Goal: Task Accomplishment & Management: Complete application form

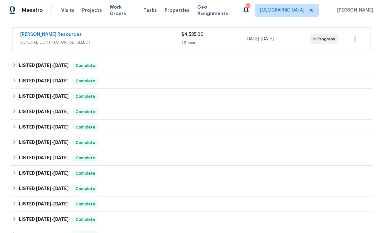
scroll to position [99, 0]
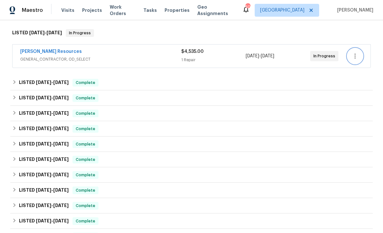
click at [358, 58] on icon "button" at bounding box center [355, 56] width 8 height 8
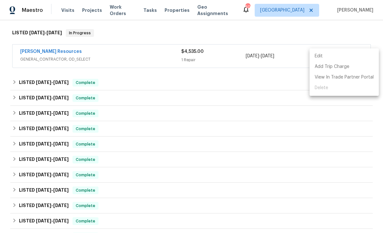
click at [291, 122] on div at bounding box center [191, 116] width 383 height 233
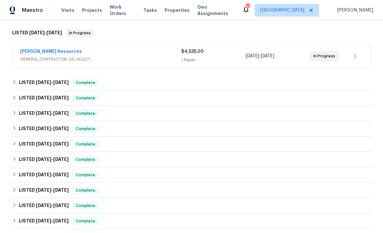
click at [124, 54] on div "[PERSON_NAME] Resources" at bounding box center [100, 52] width 161 height 8
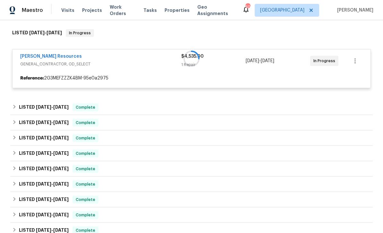
click at [60, 57] on div at bounding box center [191, 59] width 362 height 72
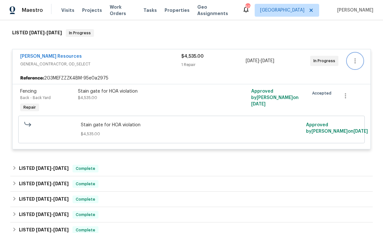
click at [358, 61] on icon "button" at bounding box center [355, 61] width 8 height 8
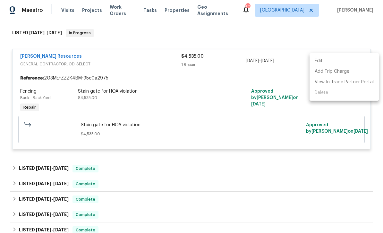
click at [342, 37] on div at bounding box center [191, 116] width 383 height 233
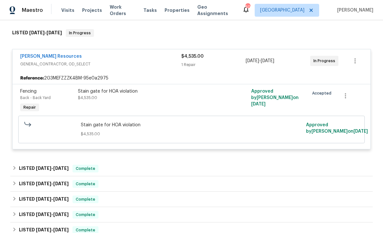
click at [35, 58] on link "Lawrence Resources" at bounding box center [51, 56] width 62 height 4
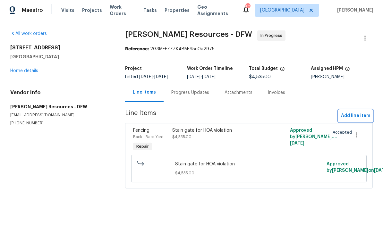
click at [360, 112] on span "Add line item" at bounding box center [355, 116] width 29 height 8
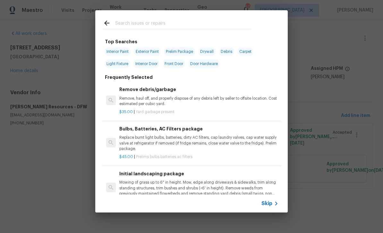
click at [195, 24] on input "text" at bounding box center [183, 24] width 136 height 10
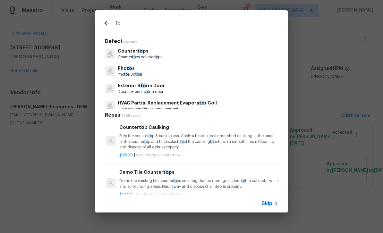
click at [205, 27] on input "To" at bounding box center [183, 24] width 136 height 10
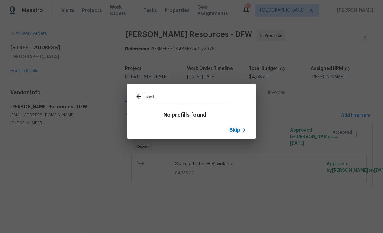
type input "Toilet"
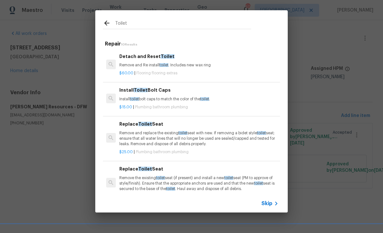
click at [246, 133] on p "Remove and replace the existing toilet seat with new. If removing a bidet style…" at bounding box center [198, 138] width 159 height 16
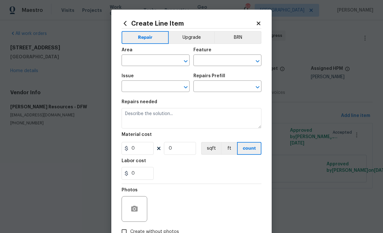
type input "Plumbing"
type input "Bathroom Plumbing"
type textarea "Remove and replace the existing toilet seat with new. If removing a bidet style…"
type input "1"
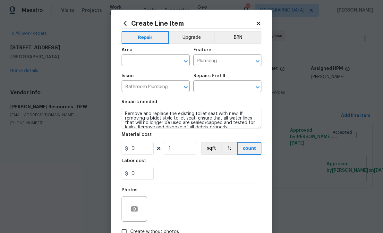
type input "Replace Toilet Seat $25.00"
type input "25"
click at [256, 26] on icon at bounding box center [259, 24] width 6 height 6
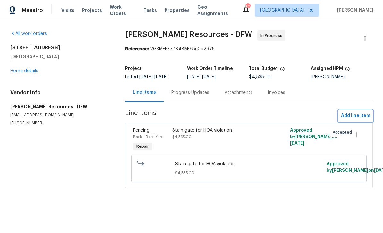
click at [354, 117] on span "Add line item" at bounding box center [355, 116] width 29 height 8
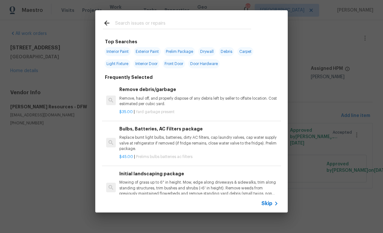
click at [214, 20] on input "text" at bounding box center [183, 24] width 136 height 10
click at [274, 200] on icon at bounding box center [276, 204] width 8 height 8
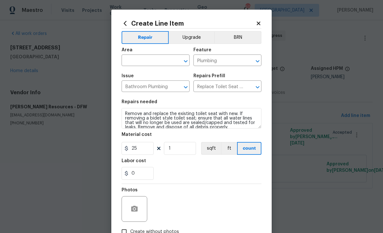
click at [256, 89] on icon "Open" at bounding box center [258, 87] width 8 height 8
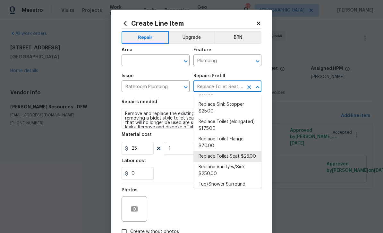
scroll to position [318, 0]
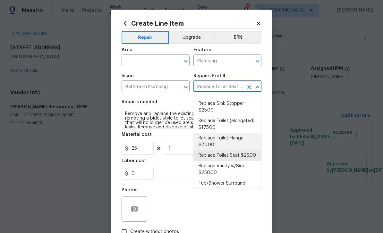
click at [248, 139] on li "Replace Toilet Flange $70.00" at bounding box center [227, 141] width 68 height 17
type input "Replace Toilet Seat $25.00"
type textarea "Remove the existing toilet and toilet flange. Install a new toilet flange ensur…"
type input "Replace Toilet Flange $70.00"
type input "70"
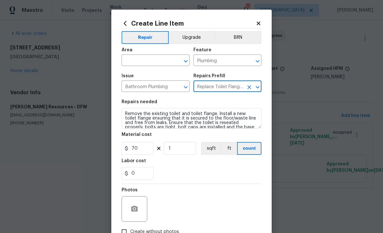
click at [184, 62] on icon "Open" at bounding box center [186, 61] width 8 height 8
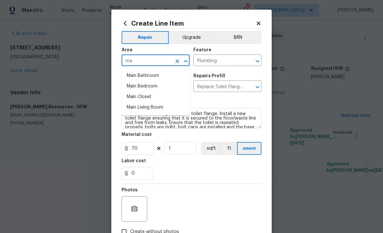
click at [175, 81] on li "Main Bedroom" at bounding box center [156, 86] width 68 height 11
type input "Main Bedroom"
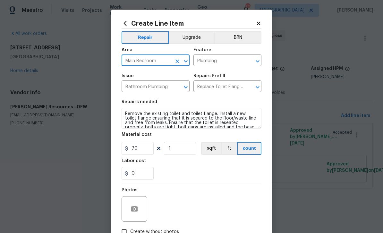
click at [170, 59] on input "Main Bedroom" at bounding box center [147, 61] width 50 height 10
click at [178, 61] on icon "Clear" at bounding box center [177, 61] width 4 height 4
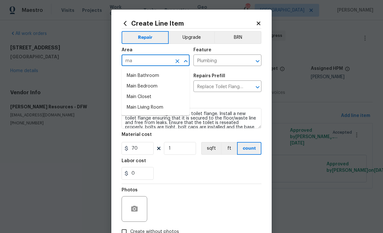
click at [180, 76] on li "Main Bathroom" at bounding box center [156, 76] width 68 height 11
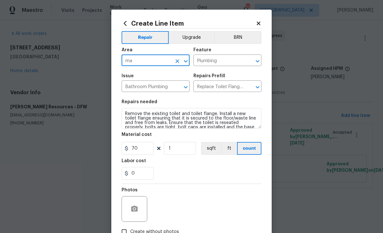
type input "Main Bathroom"
click at [139, 201] on div at bounding box center [135, 209] width 26 height 26
click at [139, 207] on button "button" at bounding box center [134, 208] width 15 height 15
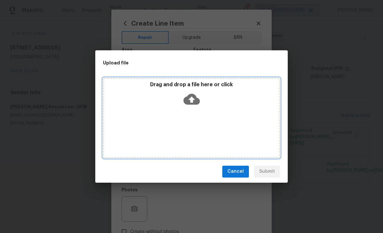
click at [196, 99] on icon at bounding box center [191, 99] width 16 height 11
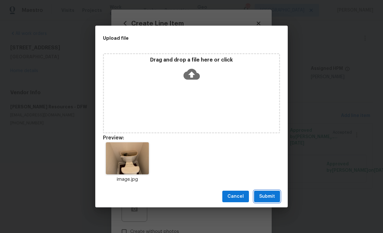
click at [277, 193] on button "Submit" at bounding box center [267, 197] width 26 height 12
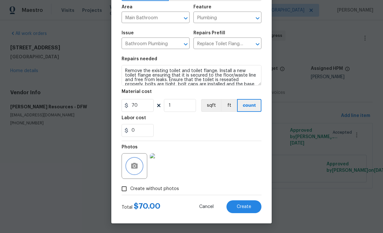
scroll to position [44, 0]
click at [255, 208] on button "Create" at bounding box center [243, 206] width 35 height 13
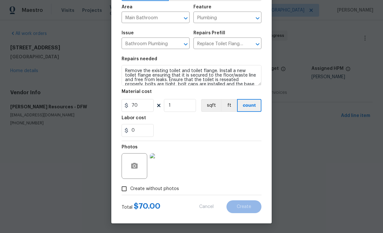
type input "0"
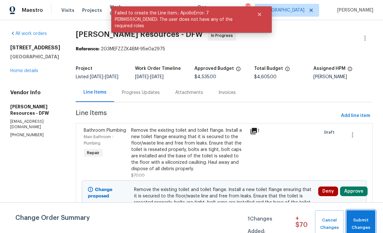
click at [365, 216] on button "Submit Changes" at bounding box center [360, 224] width 29 height 28
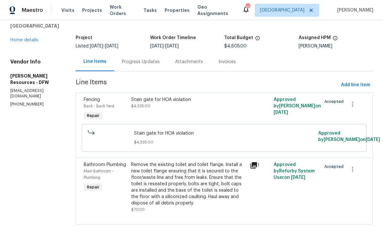
scroll to position [21, 0]
click at [359, 81] on span "Add line item" at bounding box center [355, 85] width 29 height 8
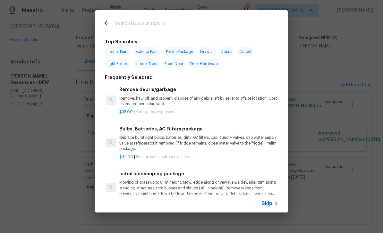
click at [270, 211] on div "Skip" at bounding box center [191, 204] width 192 height 18
click at [270, 210] on div "Skip" at bounding box center [191, 204] width 192 height 18
click at [270, 200] on div "Skip" at bounding box center [270, 204] width 19 height 8
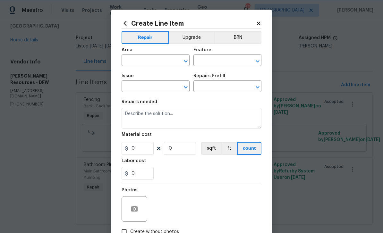
click at [187, 64] on icon "Open" at bounding box center [186, 61] width 8 height 8
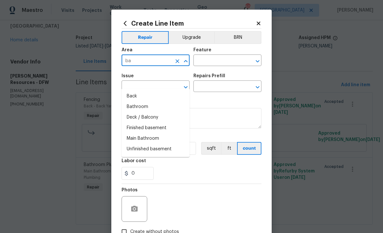
click at [174, 102] on li "Bathroom" at bounding box center [156, 107] width 68 height 11
type input "Bathroom"
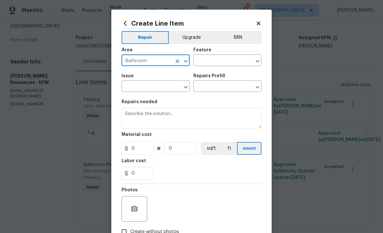
click at [260, 61] on icon "Open" at bounding box center [258, 61] width 8 height 8
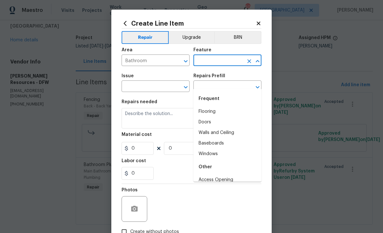
click at [258, 58] on icon "Close" at bounding box center [258, 61] width 8 height 8
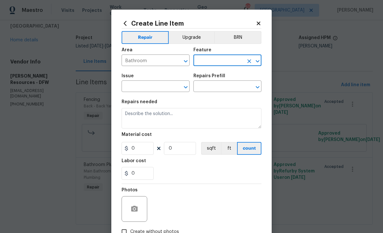
click at [258, 58] on icon "Open" at bounding box center [258, 61] width 8 height 8
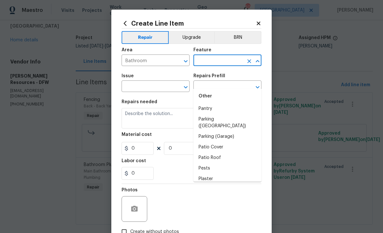
scroll to position [1146, 0]
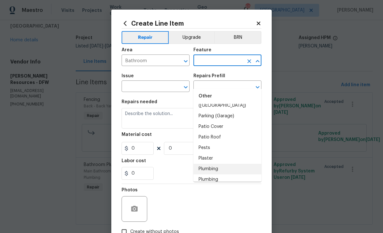
click at [231, 164] on li "Plumbing" at bounding box center [227, 169] width 68 height 11
type input "Plumbing"
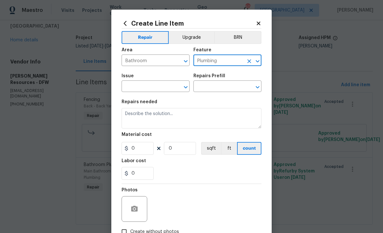
click at [188, 88] on icon "Open" at bounding box center [186, 87] width 8 height 8
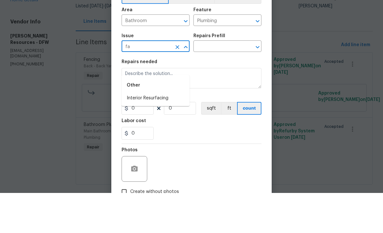
type input "f"
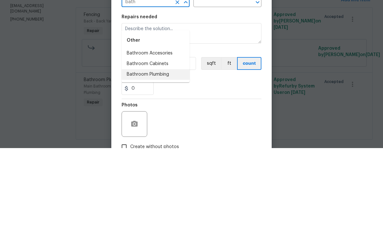
click at [174, 154] on li "Bathroom Plumbing" at bounding box center [156, 159] width 68 height 11
type input "Bathroom Plumbing"
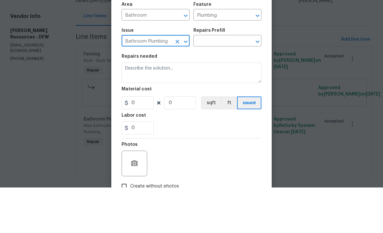
click at [257, 86] on icon "Open" at bounding box center [258, 87] width 4 height 2
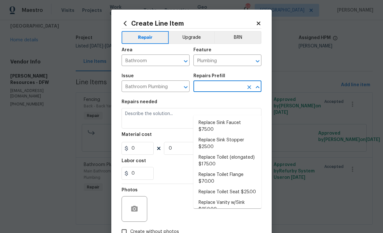
scroll to position [301, 0]
click at [243, 118] on li "Replace Sink Faucet $75.00" at bounding box center [227, 126] width 68 height 17
type input "Replace Sink Faucet $75.00"
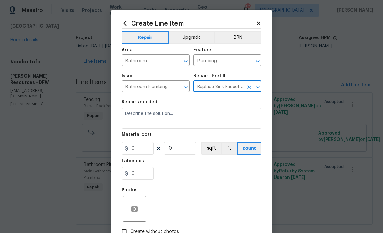
type textarea "Remove and replace the existing sink faucet with new (PM to approve finish). En…"
type input "1"
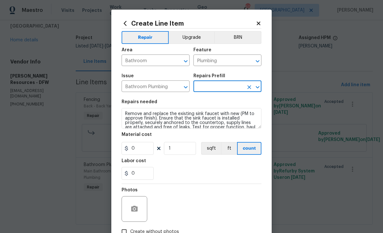
type input "Replace Sink Faucet $75.00"
type input "75"
click at [136, 210] on icon "button" at bounding box center [134, 209] width 6 height 6
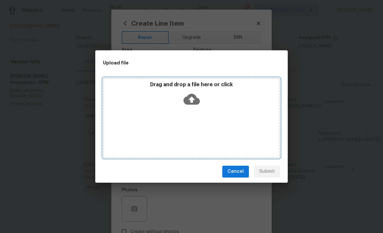
click at [198, 97] on icon at bounding box center [191, 99] width 16 height 16
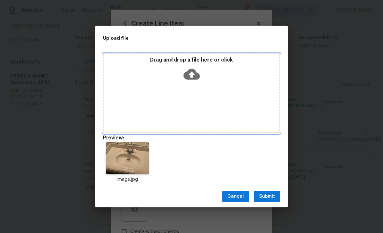
click at [192, 74] on icon at bounding box center [191, 74] width 16 height 16
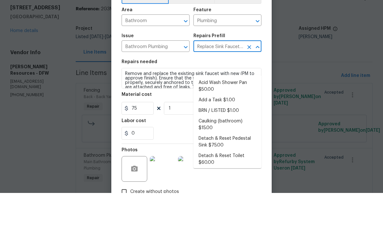
scroll to position [315, 0]
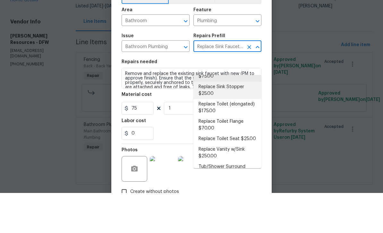
click at [248, 122] on li "Replace Sink Stopper $25.00" at bounding box center [227, 130] width 68 height 17
type input "Replace Sink Stopper $25.00"
type input "25"
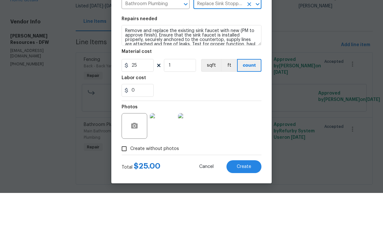
scroll to position [44, 0]
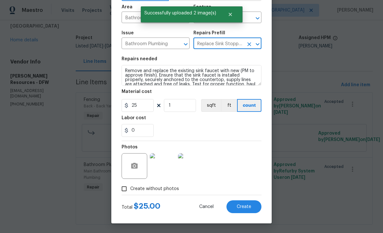
click at [250, 205] on span "Create" at bounding box center [244, 207] width 14 height 5
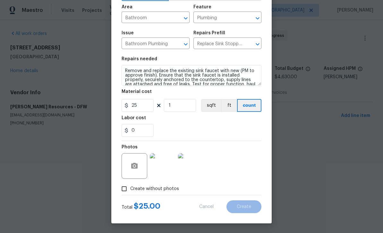
type input "0"
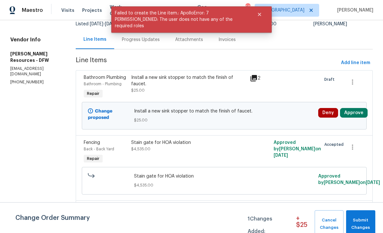
scroll to position [60, 0]
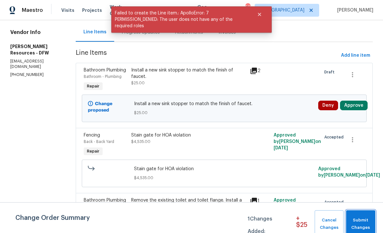
click at [364, 222] on span "Submit Changes" at bounding box center [360, 224] width 23 height 15
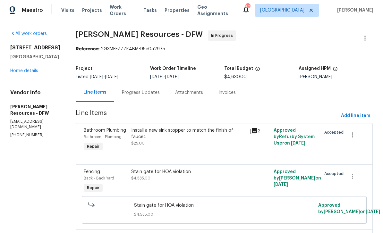
scroll to position [0, 0]
click at [35, 70] on link "Home details" at bounding box center [24, 71] width 28 height 4
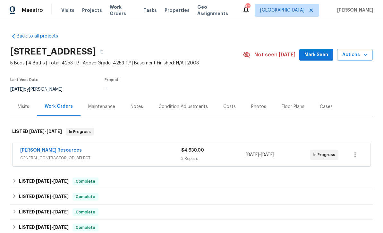
click at [135, 108] on div "Notes" at bounding box center [136, 107] width 13 height 6
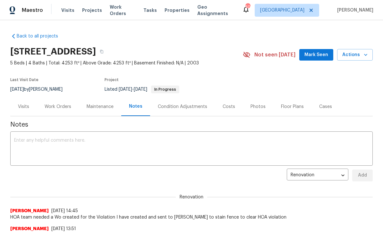
click at [103, 140] on textarea at bounding box center [191, 149] width 355 height 22
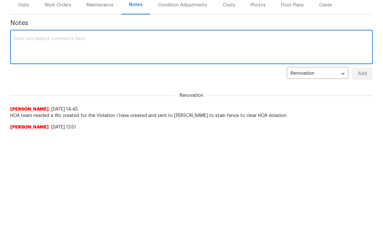
click at [59, 138] on textarea at bounding box center [191, 149] width 355 height 22
click at [38, 138] on textarea at bounding box center [191, 149] width 355 height 22
click at [35, 138] on textarea at bounding box center [191, 149] width 355 height 22
click at [30, 138] on textarea at bounding box center [191, 149] width 355 height 22
click at [35, 138] on textarea at bounding box center [191, 149] width 355 height 22
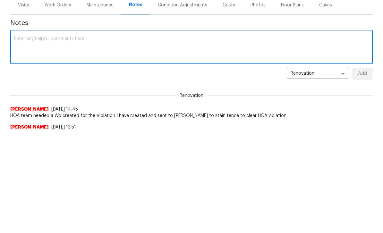
paste textarea "Overall, home is clean safe and functional first floor master bedroom bathroom …"
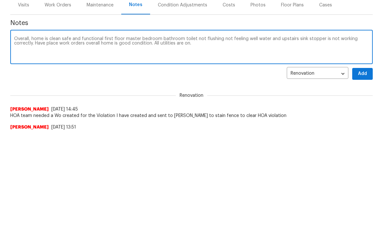
type textarea "Overall, home is clean safe and functional first floor master bedroom bathroom …"
click at [360, 172] on span "Add" at bounding box center [362, 176] width 10 height 8
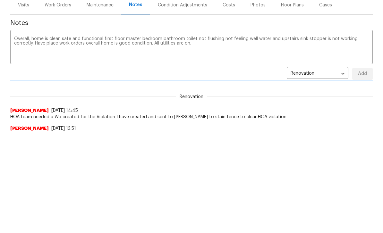
scroll to position [102, 0]
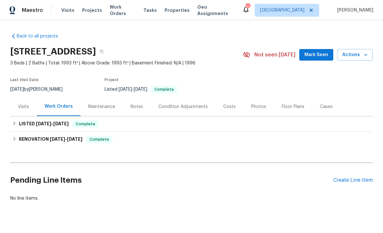
click at [351, 178] on div "Create Line Item" at bounding box center [352, 180] width 39 height 6
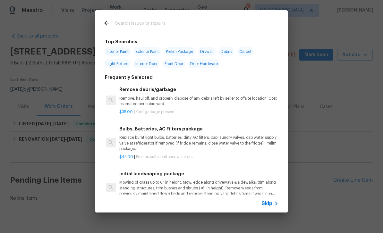
click at [271, 201] on span "Skip" at bounding box center [266, 203] width 11 height 6
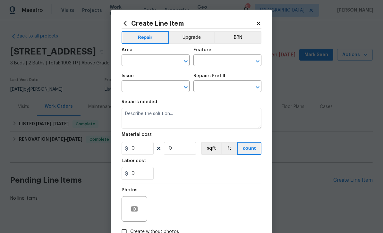
click at [161, 63] on input "text" at bounding box center [147, 61] width 50 height 10
click at [157, 79] on li "Kitchen" at bounding box center [156, 76] width 68 height 11
type input "Kitchen"
click at [157, 78] on div "Issue" at bounding box center [156, 78] width 68 height 8
click at [232, 57] on input "text" at bounding box center [218, 61] width 50 height 10
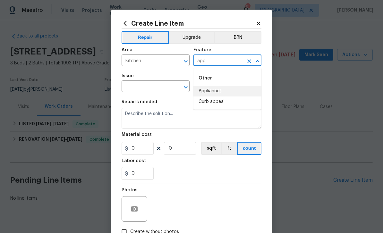
click at [240, 87] on li "Appliances" at bounding box center [227, 91] width 68 height 11
type input "Appliances"
click at [164, 86] on input "text" at bounding box center [147, 87] width 50 height 10
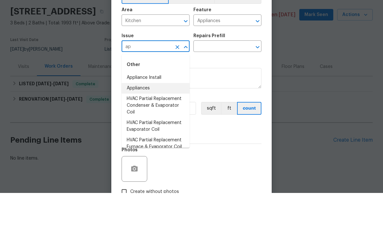
click at [169, 123] on li "Appliances" at bounding box center [156, 128] width 68 height 11
type input "Appliances"
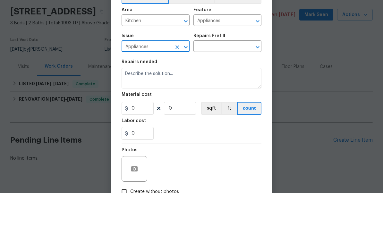
click at [258, 83] on icon "Open" at bounding box center [258, 87] width 8 height 8
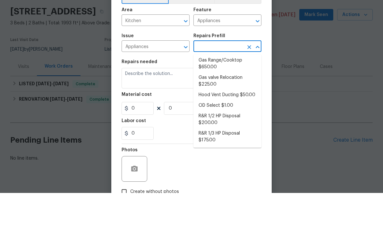
scroll to position [12, 0]
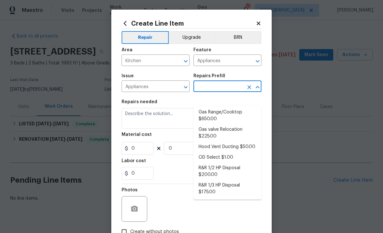
click at [261, 16] on div "Create Line Item Repair Upgrade BRN Area Kitchen ​ Feature Appliances ​ Issue A…" at bounding box center [191, 138] width 160 height 257
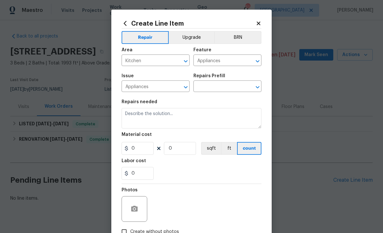
click at [261, 16] on div "Create Line Item Repair Upgrade BRN Area Kitchen ​ Feature Appliances ​ Issue A…" at bounding box center [191, 138] width 160 height 257
click at [253, 18] on div "Create Line Item Repair Upgrade BRN Area Kitchen ​ Feature Appliances ​ Issue A…" at bounding box center [191, 138] width 160 height 257
click at [252, 18] on div "Create Line Item Repair Upgrade BRN Area Kitchen ​ Feature Appliances ​ Issue A…" at bounding box center [191, 138] width 160 height 257
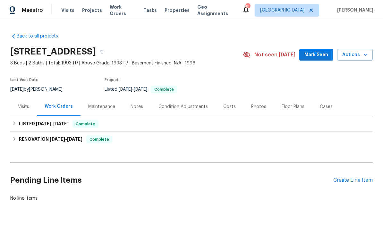
click at [143, 97] on div "Notes" at bounding box center [137, 106] width 28 height 19
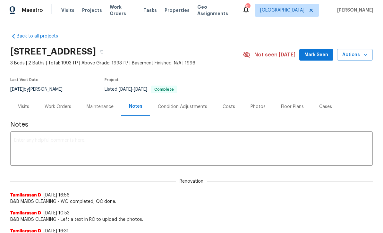
click at [147, 150] on textarea at bounding box center [191, 149] width 355 height 22
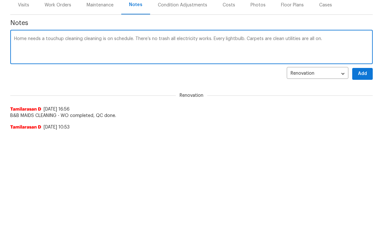
type textarea "Home needs a touchup cleaning cleaning is on schedule. There’s no trash all ele…"
click at [365, 172] on span "Add" at bounding box center [362, 176] width 10 height 8
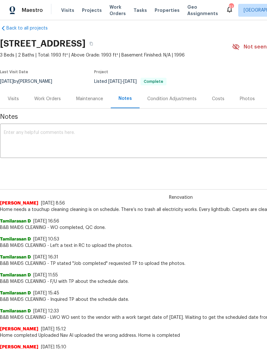
scroll to position [8, 0]
click at [31, 30] on link "Back to all projects" at bounding box center [31, 28] width 62 height 6
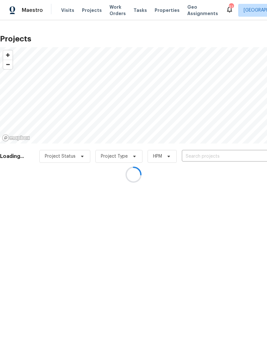
click at [216, 153] on div at bounding box center [133, 174] width 267 height 349
click at [211, 156] on div at bounding box center [133, 174] width 267 height 349
click at [217, 154] on div at bounding box center [133, 174] width 267 height 349
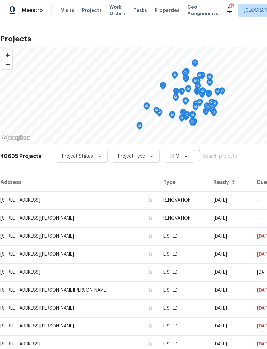
click at [159, 11] on span "Properties" at bounding box center [167, 10] width 25 height 6
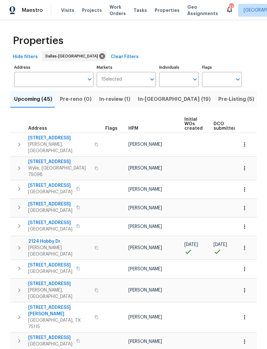
click at [67, 79] on input "Address" at bounding box center [49, 79] width 70 height 15
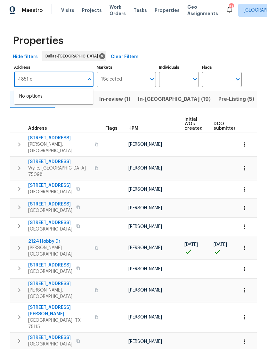
type input "4851"
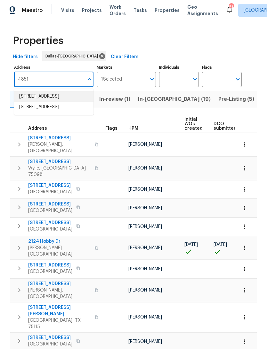
click at [78, 98] on li "4851 Cedar Springs Rd Apt 281 Dallas TX 75219" at bounding box center [54, 96] width 80 height 11
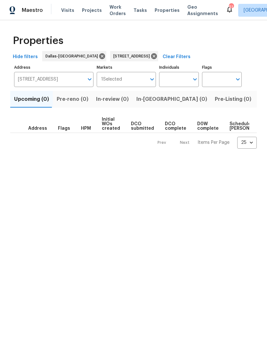
click at [259, 99] on span "Listed (1)" at bounding box center [270, 99] width 23 height 9
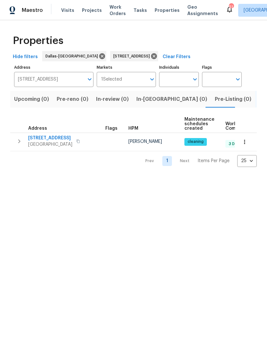
click at [72, 137] on span "4851 Cedar Springs Rd Apt 281" at bounding box center [50, 138] width 44 height 6
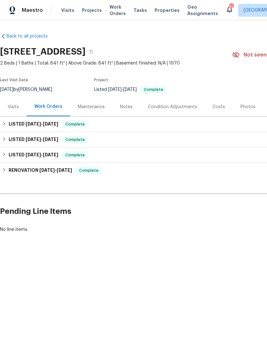
click at [124, 110] on div "Notes" at bounding box center [126, 107] width 13 height 6
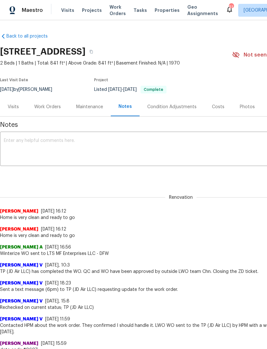
click at [21, 108] on div "Visits" at bounding box center [13, 106] width 27 height 19
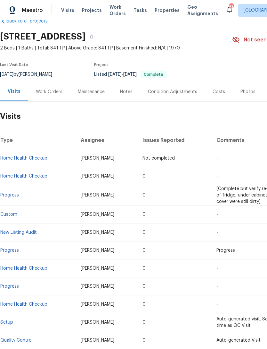
scroll to position [15, 0]
click at [17, 250] on link "Progress" at bounding box center [9, 250] width 19 height 4
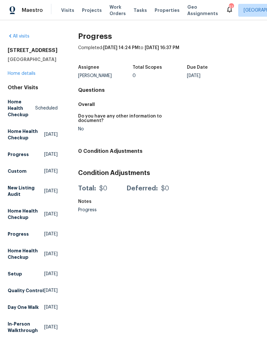
click at [25, 76] on link "Home details" at bounding box center [22, 73] width 28 height 4
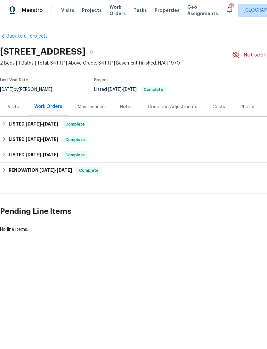
click at [20, 106] on div "Visits" at bounding box center [13, 106] width 27 height 19
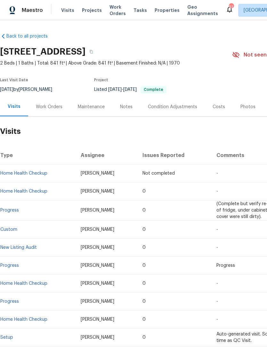
click at [125, 109] on div "Notes" at bounding box center [126, 107] width 13 height 6
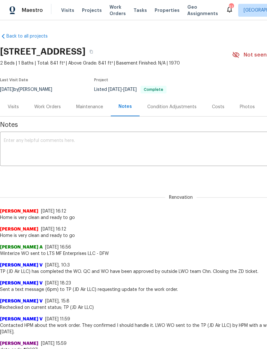
click at [95, 112] on div "Maintenance" at bounding box center [90, 106] width 42 height 19
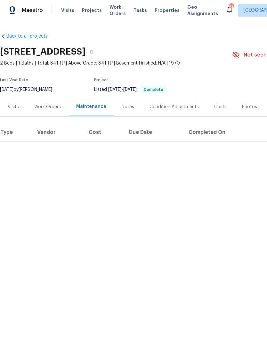
click at [54, 110] on div "Work Orders" at bounding box center [47, 107] width 27 height 6
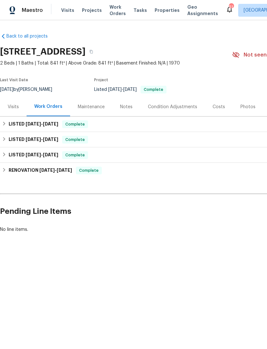
click at [14, 102] on div "Visits" at bounding box center [13, 106] width 27 height 19
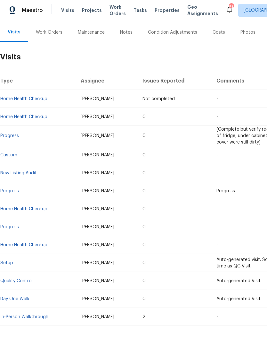
click at [129, 345] on div "Back to all projects 4851 Cedar Springs Rd Apt 281, Dallas, TX 75219 2 Beds | 1…" at bounding box center [133, 184] width 267 height 328
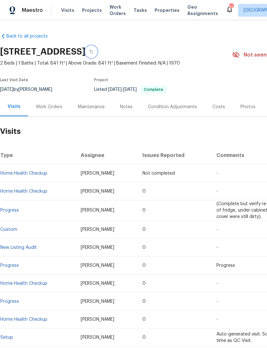
click at [97, 55] on button "button" at bounding box center [92, 52] width 12 height 12
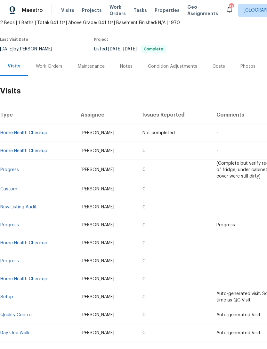
scroll to position [40, 0]
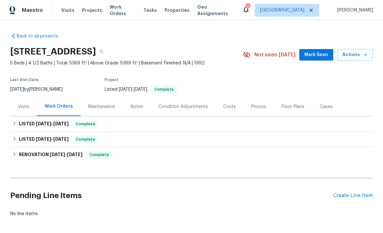
click at [355, 196] on div "Create Line Item" at bounding box center [352, 196] width 39 height 6
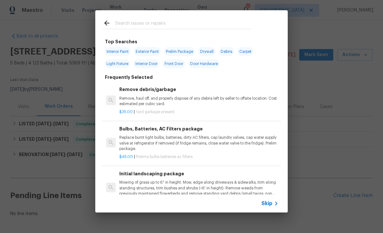
click at [266, 203] on span "Skip" at bounding box center [266, 203] width 11 height 6
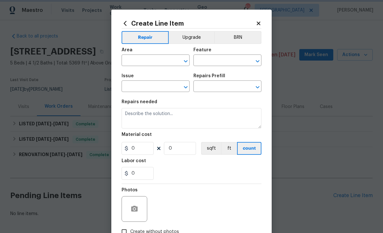
click at [188, 63] on icon "Open" at bounding box center [186, 61] width 8 height 8
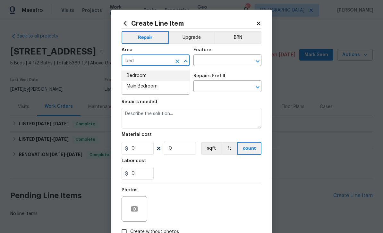
click at [168, 72] on li "Bedroom" at bounding box center [156, 76] width 68 height 11
type input "Bedroom"
click at [258, 60] on icon "Open" at bounding box center [258, 61] width 8 height 8
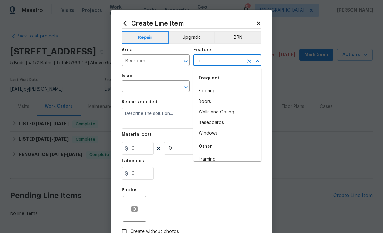
type input "f"
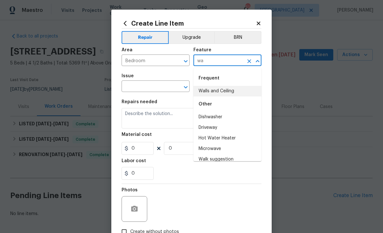
click at [239, 89] on li "Walls and Ceiling" at bounding box center [227, 91] width 68 height 11
type input "Walls and Ceiling"
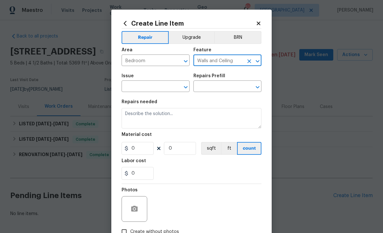
click at [186, 88] on icon "Open" at bounding box center [186, 87] width 4 height 2
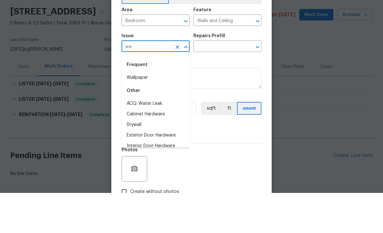
type input "w"
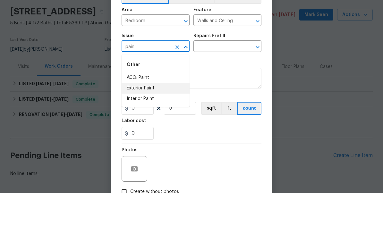
click at [178, 123] on li "Exterior Paint" at bounding box center [156, 128] width 68 height 11
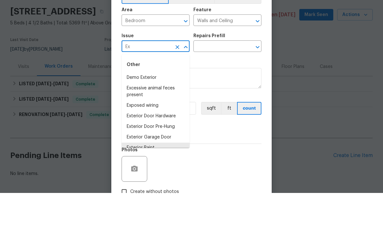
type input "E"
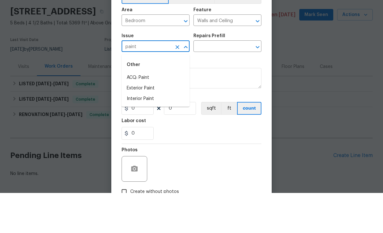
scroll to position [21, 0]
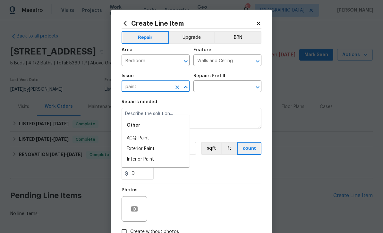
click at [162, 154] on li "Interior Paint" at bounding box center [156, 159] width 68 height 11
type input "Interior Paint"
click at [260, 87] on icon "Open" at bounding box center [258, 87] width 8 height 8
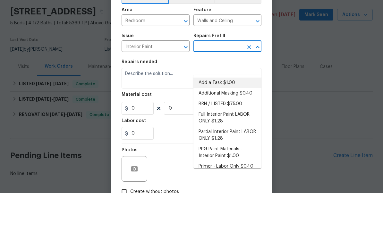
click at [247, 118] on li "Add a Task $1.00" at bounding box center [227, 123] width 68 height 11
type input "Add a Task $1.00"
type input "Overall Paint"
type textarea "HPM to detail"
type input "1"
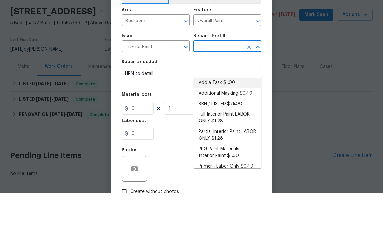
type input "Add a Task $1.00"
type input "1"
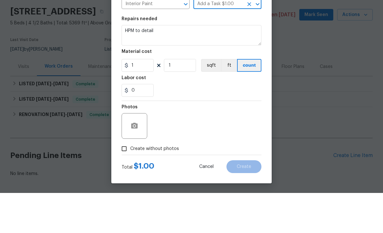
scroll to position [44, 0]
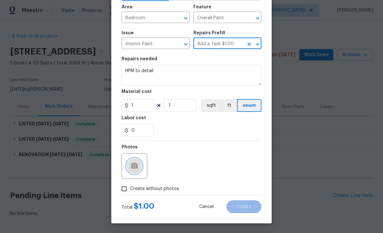
click at [139, 170] on button "button" at bounding box center [134, 165] width 15 height 15
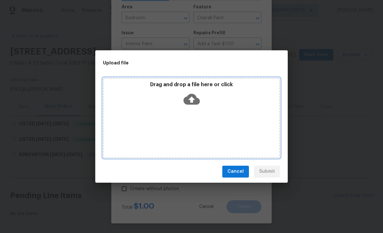
click at [201, 100] on div "Drag and drop a file here or click" at bounding box center [191, 95] width 175 height 28
click at [192, 96] on icon at bounding box center [191, 99] width 16 height 11
click at [192, 95] on icon at bounding box center [191, 99] width 16 height 11
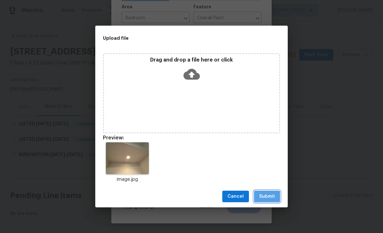
click at [272, 198] on span "Submit" at bounding box center [267, 197] width 16 height 8
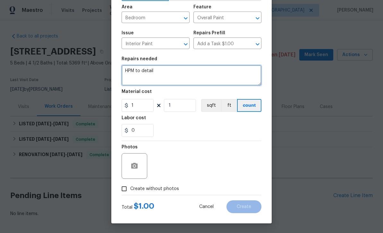
click at [202, 69] on textarea "HPM to detail" at bounding box center [192, 75] width 140 height 21
type textarea "H"
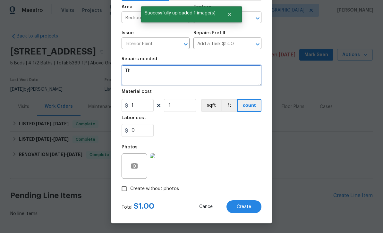
type textarea "T"
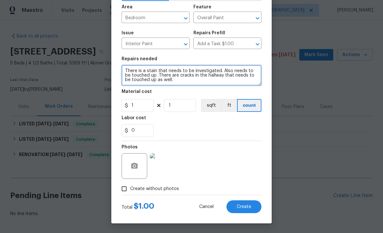
type textarea "There is a stain that needs to be investigated. Also needs to be touched up. Th…"
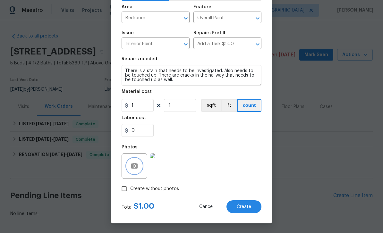
click at [135, 165] on icon "button" at bounding box center [134, 166] width 8 height 8
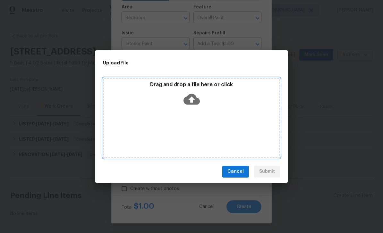
click at [192, 101] on icon at bounding box center [191, 99] width 16 height 16
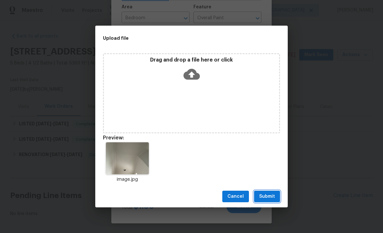
click at [276, 201] on button "Submit" at bounding box center [267, 197] width 26 height 12
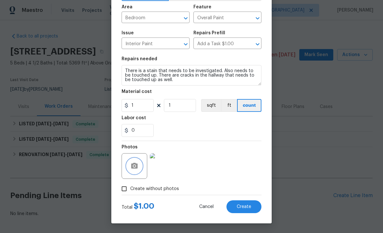
click at [133, 162] on icon "button" at bounding box center [134, 166] width 8 height 8
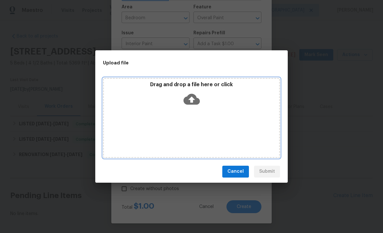
click at [198, 100] on icon at bounding box center [191, 99] width 16 height 11
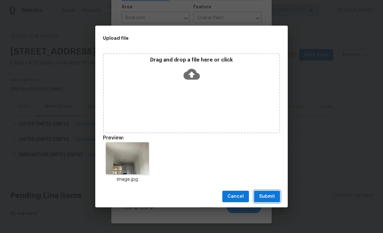
click at [267, 196] on span "Submit" at bounding box center [267, 197] width 16 height 8
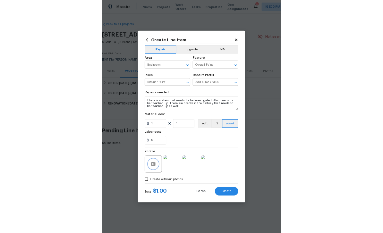
scroll to position [21, 0]
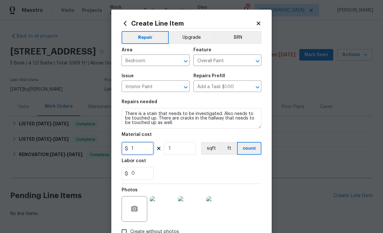
click at [150, 148] on input "1" at bounding box center [138, 148] width 32 height 13
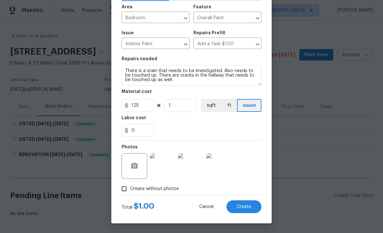
scroll to position [44, 0]
type input "125"
click at [250, 210] on button "Create" at bounding box center [243, 206] width 35 height 13
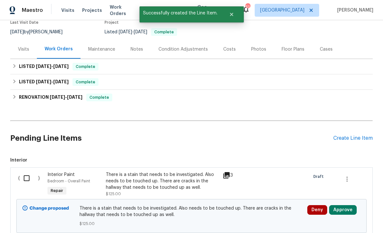
scroll to position [59, 0]
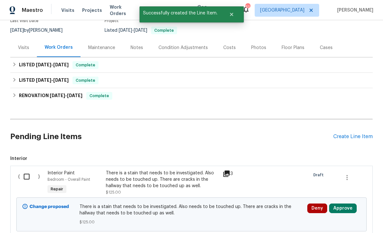
click at [357, 134] on div "Create Line Item" at bounding box center [352, 137] width 39 height 6
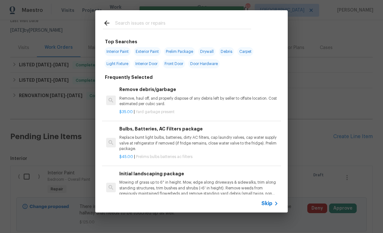
click at [270, 198] on div "Skip" at bounding box center [191, 204] width 192 height 18
click at [272, 202] on icon at bounding box center [276, 204] width 8 height 8
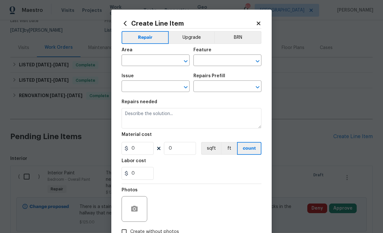
click at [163, 58] on input "text" at bounding box center [147, 61] width 50 height 10
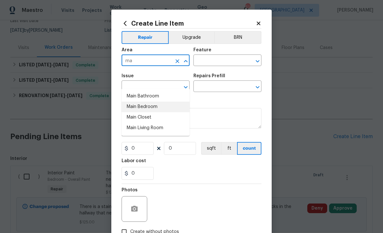
click at [166, 102] on li "Main Bedroom" at bounding box center [156, 107] width 68 height 11
type input "Main Bedroom"
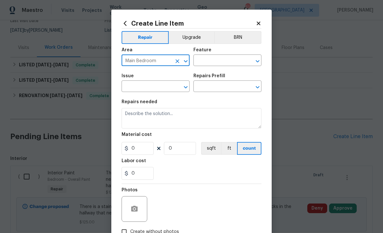
click at [256, 62] on icon "Open" at bounding box center [258, 61] width 8 height 8
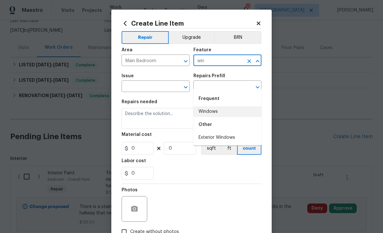
click at [235, 106] on li "Windows" at bounding box center [227, 111] width 68 height 11
type input "Windows"
click at [176, 90] on icon "Clear" at bounding box center [177, 87] width 6 height 6
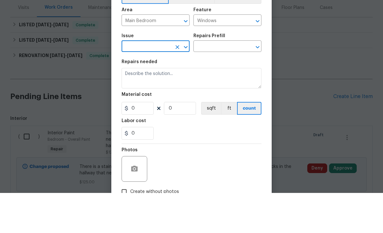
click at [184, 83] on icon "Open" at bounding box center [186, 87] width 8 height 8
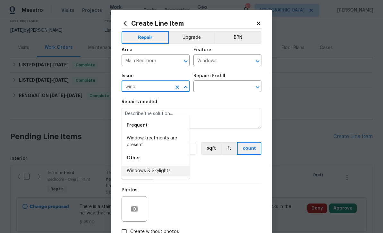
click at [164, 166] on li "Windows & Skylights" at bounding box center [156, 171] width 68 height 11
type input "Windows & Skylights"
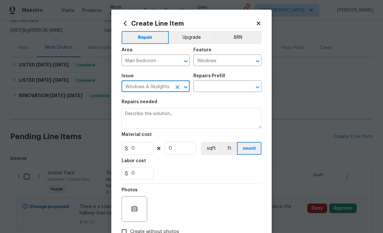
click at [259, 89] on icon "Open" at bounding box center [258, 87] width 8 height 8
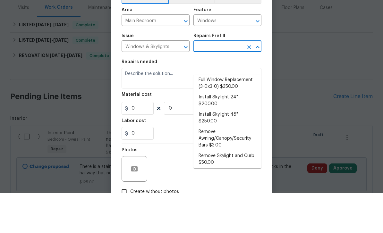
scroll to position [82, 0]
click at [249, 115] on li "Full Window Replacement (3-0x3-0) $350.00" at bounding box center [227, 123] width 68 height 17
type input "Full Window Replacement (3-0x3-0) $350.00"
type textarea "Remove and replace the 3-0 x 3-0 vinyl double hung, dual pane window with new. …"
type input "1"
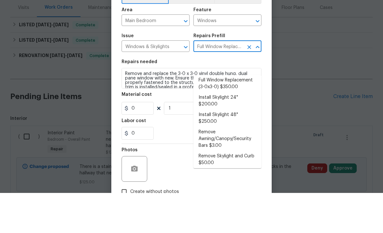
type input "350"
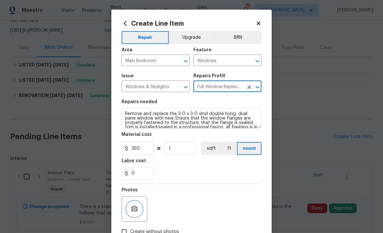
click at [139, 209] on button "button" at bounding box center [134, 208] width 15 height 15
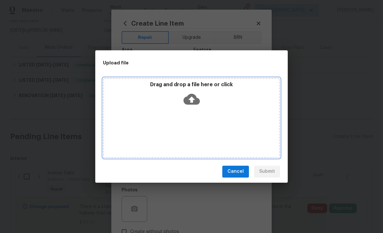
click at [198, 100] on icon at bounding box center [191, 99] width 16 height 11
click at [193, 91] on icon at bounding box center [191, 99] width 16 height 16
click at [190, 99] on icon at bounding box center [191, 99] width 16 height 16
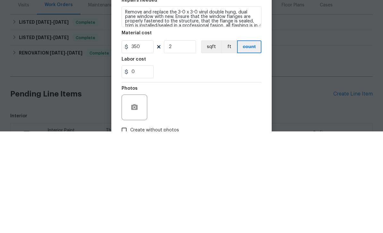
scroll to position [59, 0]
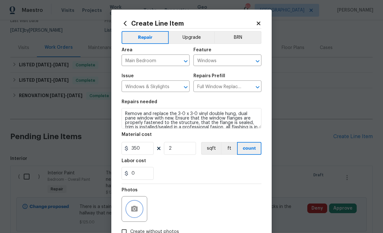
click at [130, 213] on icon "button" at bounding box center [134, 209] width 8 height 8
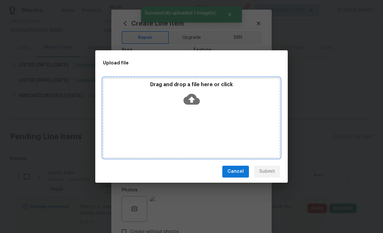
click at [189, 92] on icon at bounding box center [191, 99] width 16 height 16
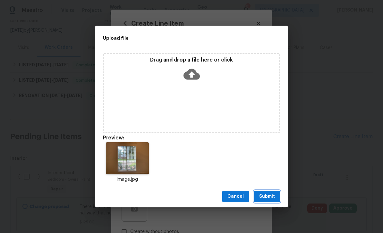
click at [270, 195] on span "Submit" at bounding box center [267, 197] width 16 height 8
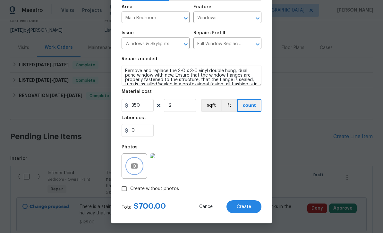
scroll to position [44, 0]
click at [253, 208] on button "Create" at bounding box center [243, 206] width 35 height 13
type input "0"
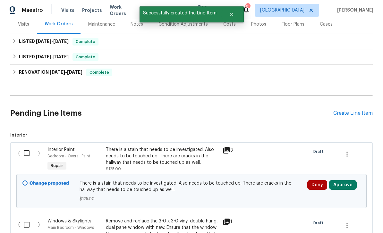
scroll to position [90, 0]
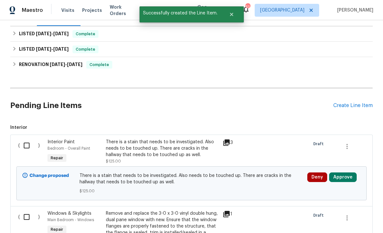
click at [24, 139] on input "checkbox" at bounding box center [29, 145] width 18 height 13
checkbox input "true"
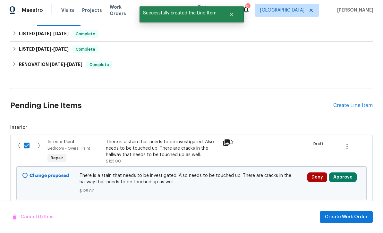
click at [26, 210] on input "checkbox" at bounding box center [29, 216] width 18 height 13
checkbox input "true"
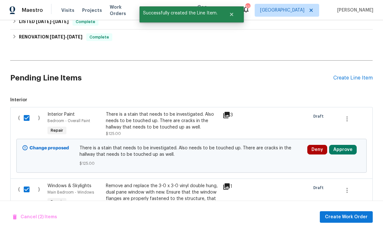
scroll to position [119, 0]
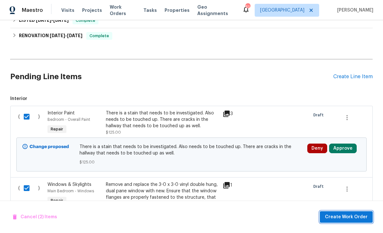
click at [353, 217] on span "Create Work Order" at bounding box center [346, 217] width 43 height 8
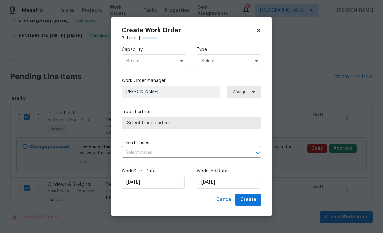
checkbox input "false"
click at [175, 57] on input "text" at bounding box center [154, 61] width 65 height 13
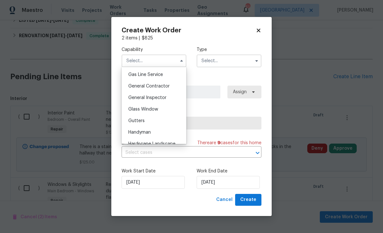
scroll to position [275, 0]
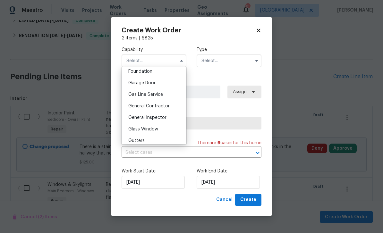
click at [173, 102] on div "General Contractor" at bounding box center [154, 106] width 62 height 12
type input "General Contractor"
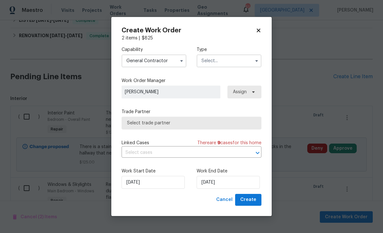
click at [254, 60] on button "button" at bounding box center [257, 61] width 8 height 8
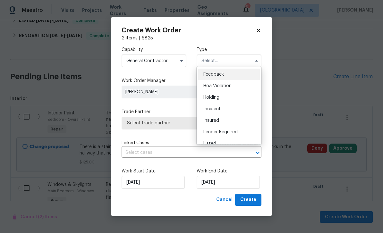
scroll to position [21, 0]
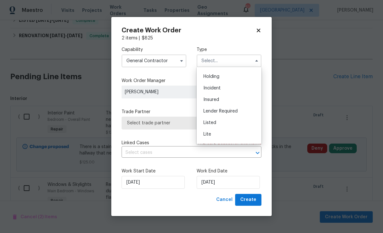
click at [236, 122] on div "Listed" at bounding box center [229, 123] width 62 height 12
type input "Listed"
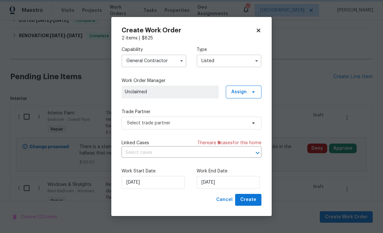
scroll to position [0, 0]
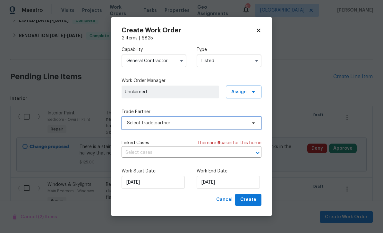
click at [259, 120] on span "Select trade partner" at bounding box center [192, 123] width 140 height 13
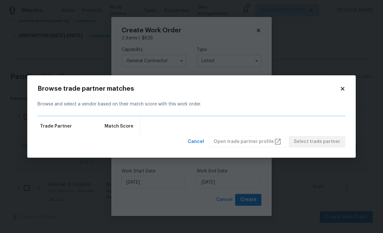
click at [340, 91] on icon at bounding box center [343, 89] width 6 height 6
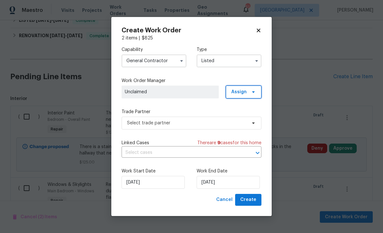
click at [255, 98] on span "Assign" at bounding box center [244, 92] width 36 height 13
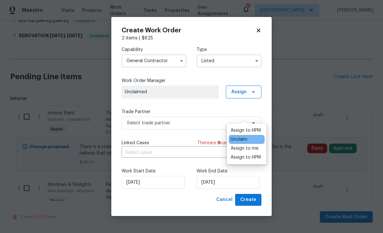
click at [263, 126] on div "Assign to HPM" at bounding box center [247, 130] width 36 height 9
click at [225, 183] on input "[DATE]" at bounding box center [228, 182] width 63 height 13
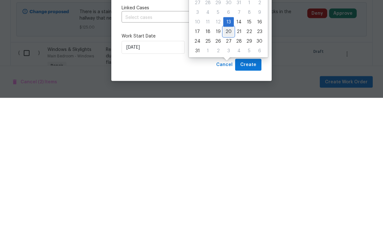
click at [229, 162] on div "20" at bounding box center [228, 166] width 11 height 9
type input "[DATE]"
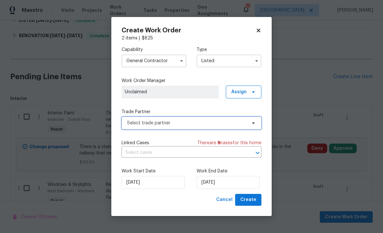
click at [252, 125] on icon at bounding box center [253, 123] width 5 height 5
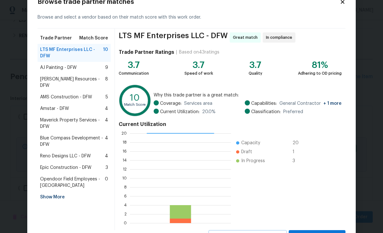
scroll to position [21, 0]
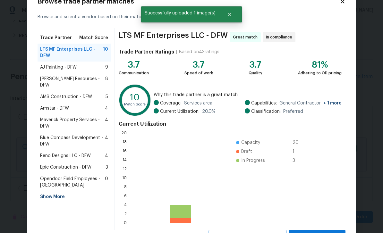
click at [97, 66] on div "AJ Painting - DFW 9" at bounding box center [74, 67] width 68 height 6
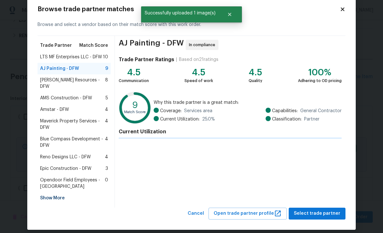
scroll to position [13, 0]
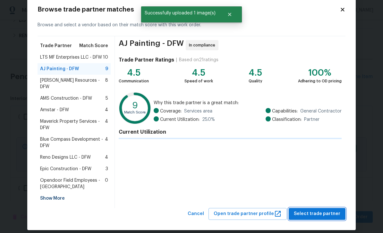
click at [323, 211] on span "Select trade partner" at bounding box center [317, 214] width 46 height 8
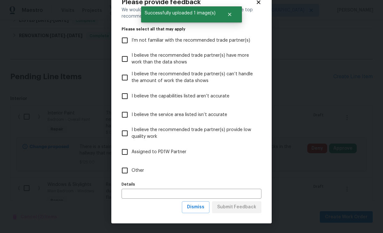
scroll to position [21, 0]
click at [129, 153] on input "Assigned to PD1W Partner" at bounding box center [124, 151] width 13 height 13
checkbox input "true"
click at [251, 211] on button "Submit Feedback" at bounding box center [236, 207] width 49 height 12
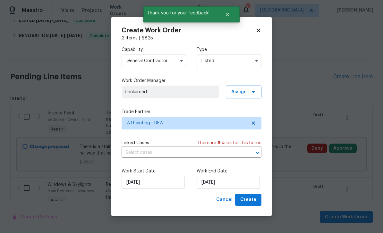
scroll to position [0, 0]
click at [252, 202] on span "Create" at bounding box center [248, 200] width 16 height 8
click at [261, 29] on icon at bounding box center [259, 31] width 6 height 6
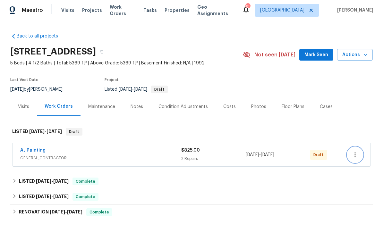
click at [355, 153] on icon "button" at bounding box center [354, 154] width 1 height 5
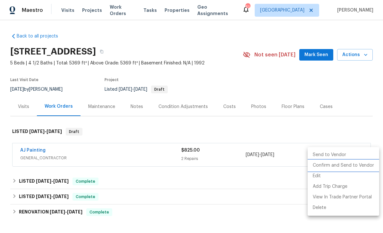
click at [359, 165] on li "Confirm and Send to Vendor" at bounding box center [343, 165] width 72 height 11
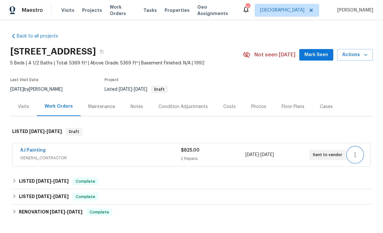
click at [361, 152] on button "button" at bounding box center [354, 154] width 15 height 15
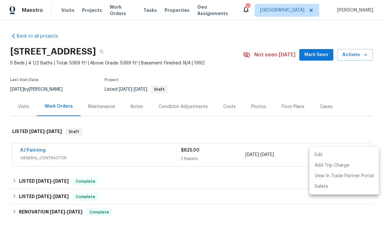
click at [361, 152] on li "Edit" at bounding box center [343, 155] width 69 height 11
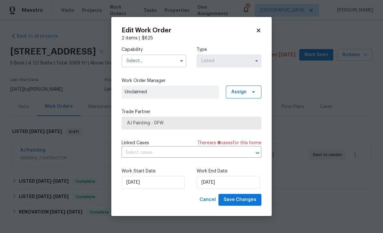
click at [252, 33] on div "Edit Work Order 2 items | $ 825 Capability Type Listed Work Order Manager Uncla…" at bounding box center [192, 116] width 140 height 179
click at [258, 29] on icon at bounding box center [259, 31] width 4 height 4
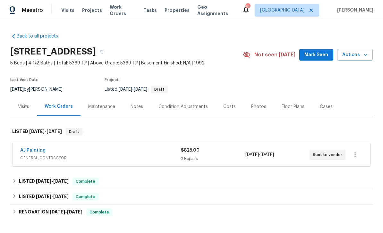
click at [41, 152] on link "AJ Painting" at bounding box center [32, 150] width 25 height 4
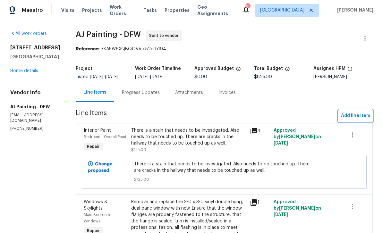
click at [353, 120] on span "Add line item" at bounding box center [355, 116] width 29 height 8
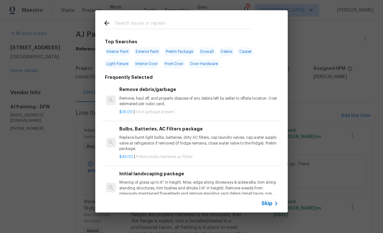
click at [177, 21] on input "text" at bounding box center [183, 24] width 136 height 10
click at [268, 204] on span "Skip" at bounding box center [266, 203] width 11 height 6
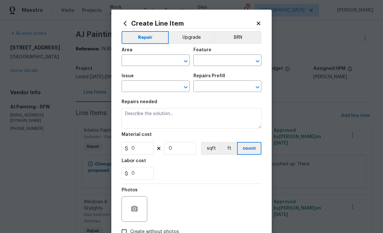
click at [149, 62] on input "text" at bounding box center [147, 61] width 50 height 10
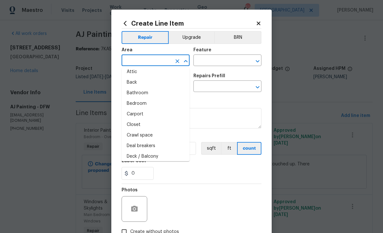
scroll to position [16, 0]
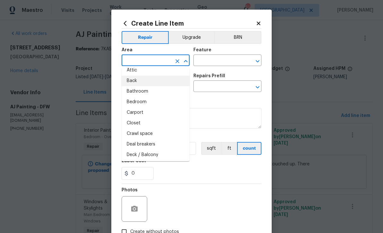
click at [164, 80] on li "Back" at bounding box center [156, 81] width 68 height 11
type input "Back"
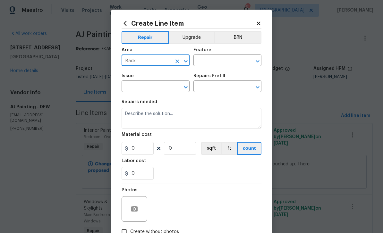
click at [258, 61] on icon "Open" at bounding box center [258, 61] width 4 height 2
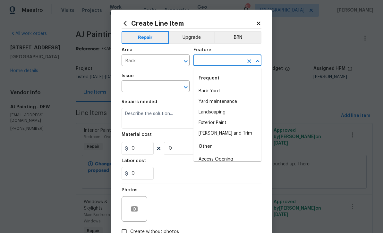
click at [230, 84] on div "Frequent" at bounding box center [227, 78] width 68 height 15
click at [227, 89] on li "Back Yard" at bounding box center [227, 91] width 68 height 11
type input "Back Yard"
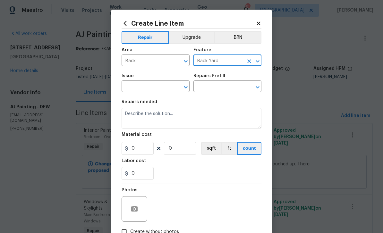
click at [186, 81] on div "Issue" at bounding box center [156, 78] width 68 height 8
click at [186, 80] on div "Issue" at bounding box center [156, 78] width 68 height 8
click at [186, 88] on icon "Open" at bounding box center [186, 87] width 4 height 2
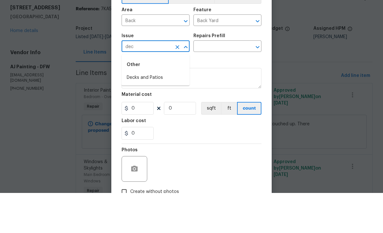
click at [176, 113] on li "Decks and Patios" at bounding box center [156, 118] width 68 height 11
type input "Decks and Patios"
click at [255, 83] on icon "Open" at bounding box center [258, 87] width 8 height 8
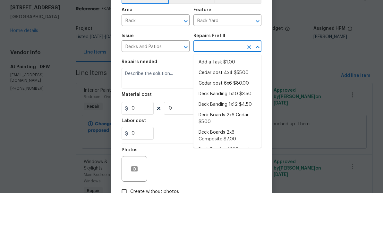
click at [246, 97] on li "Add a Task $1.00" at bounding box center [227, 102] width 68 height 11
type input "Add a Task $1.00"
type input "Deck"
type textarea "HPM to detail"
type input "1"
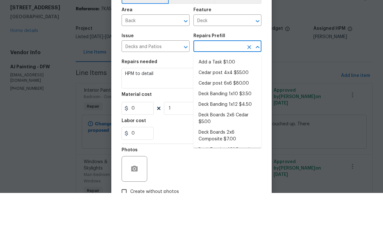
type input "Add a Task $1.00"
type input "1"
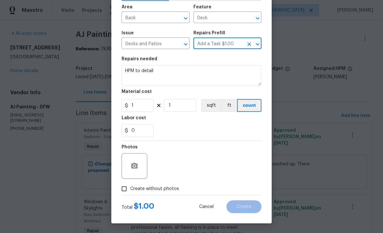
scroll to position [44, 0]
click at [141, 166] on button "button" at bounding box center [134, 165] width 15 height 15
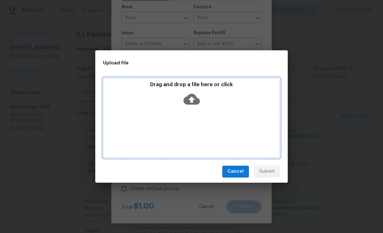
click at [199, 97] on icon at bounding box center [191, 99] width 16 height 16
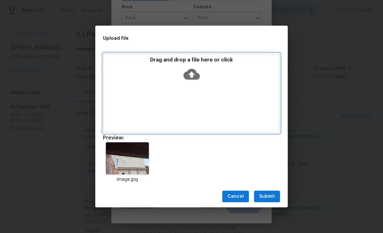
click at [195, 84] on div "Drag and drop a file here or click" at bounding box center [191, 71] width 175 height 28
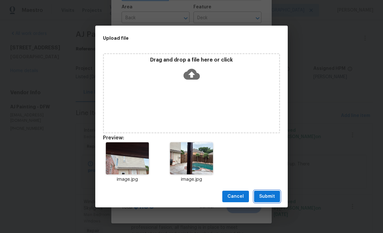
click at [262, 195] on span "Submit" at bounding box center [267, 197] width 16 height 8
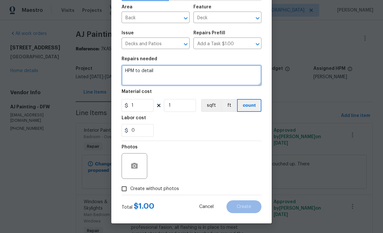
click at [157, 72] on textarea "HPM to detail" at bounding box center [192, 75] width 140 height 21
type textarea "H"
type textarea "Please remove misting system"
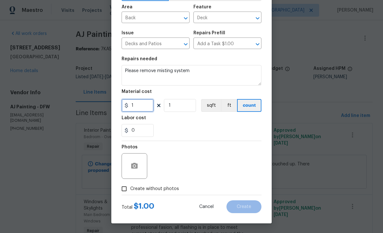
click at [146, 106] on input "1" at bounding box center [138, 105] width 32 height 13
type input "25"
click at [141, 169] on button "button" at bounding box center [134, 165] width 15 height 15
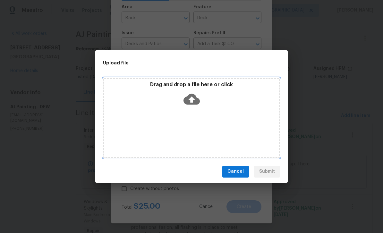
click at [196, 92] on icon at bounding box center [191, 99] width 16 height 16
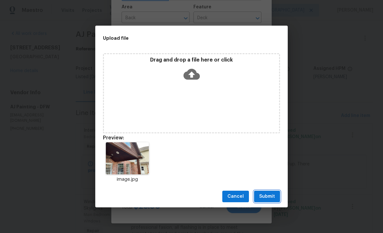
click at [269, 196] on span "Submit" at bounding box center [267, 197] width 16 height 8
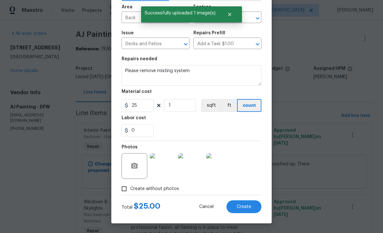
click at [241, 205] on span "Create" at bounding box center [244, 207] width 14 height 5
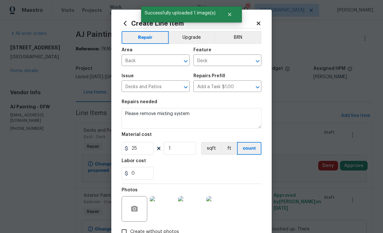
scroll to position [0, 0]
type input "0"
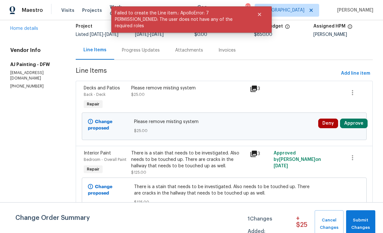
scroll to position [115, 0]
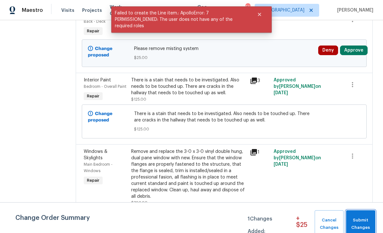
click at [359, 214] on button "Submit Changes" at bounding box center [360, 224] width 29 height 28
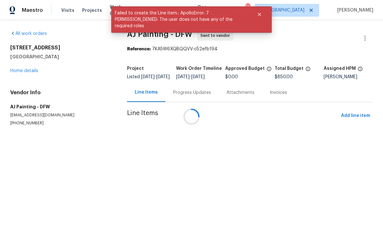
scroll to position [0, 0]
